Goal: Information Seeking & Learning: Check status

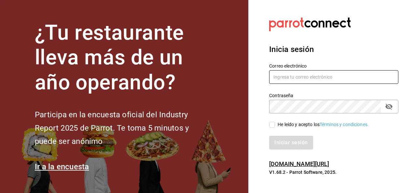
click at [287, 80] on input "text" at bounding box center [333, 77] width 129 height 14
type input "[EMAIL_ADDRESS][DOMAIN_NAME]"
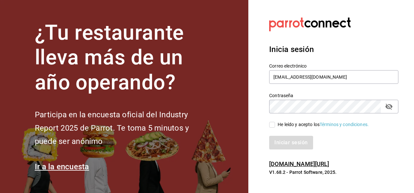
click at [271, 124] on input "He leído y acepto los Términos y condiciones." at bounding box center [272, 125] width 6 height 6
checkbox input "true"
click at [291, 144] on button "Iniciar sesión" at bounding box center [291, 143] width 44 height 14
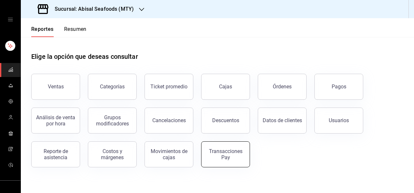
click at [225, 157] on div "Transacciones Pay" at bounding box center [225, 154] width 40 height 12
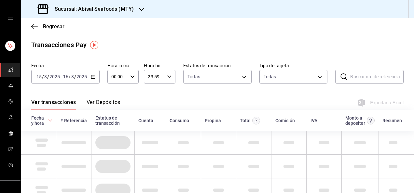
click at [72, 71] on div "[DATE] [DATE] - [DATE] [DATE]" at bounding box center [65, 77] width 68 height 14
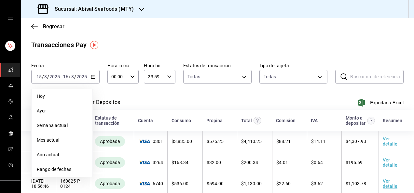
click at [60, 168] on span "Rango de fechas" at bounding box center [62, 169] width 50 height 7
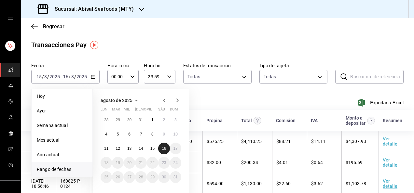
click at [163, 148] on abbr "16" at bounding box center [164, 148] width 4 height 5
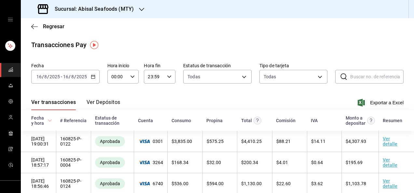
click at [155, 100] on div "Ver transacciones Ver Depósitos Exportar a Excel" at bounding box center [217, 100] width 372 height 19
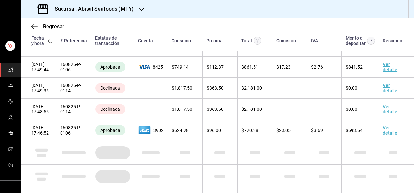
scroll to position [1270, 0]
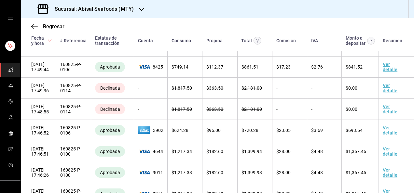
click at [111, 19] on div "Regresar" at bounding box center [217, 26] width 393 height 17
click at [109, 4] on div "Sucursal: Abisal Seafoods (MTY)" at bounding box center [86, 9] width 121 height 18
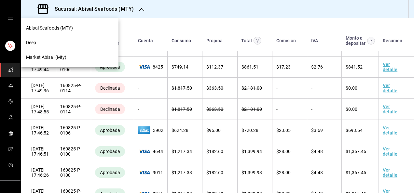
click at [62, 42] on div "Deep" at bounding box center [69, 42] width 87 height 7
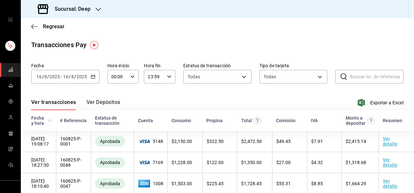
click at [211, 100] on div "Ver transacciones Ver Depósitos Exportar a Excel" at bounding box center [217, 100] width 372 height 19
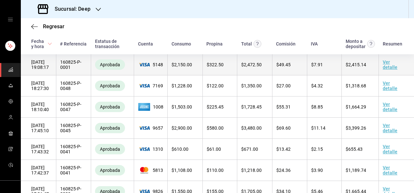
scroll to position [64, 0]
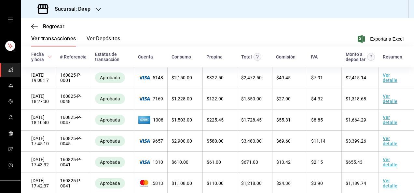
click at [46, 59] on span "Fecha y hora" at bounding box center [41, 57] width 21 height 10
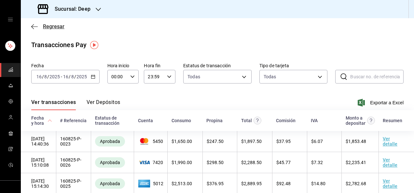
click at [49, 28] on span "Regresar" at bounding box center [53, 26] width 21 height 6
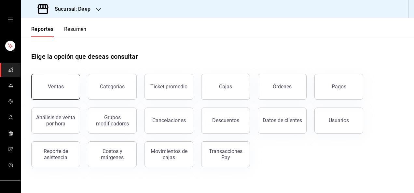
click at [72, 97] on button "Ventas" at bounding box center [55, 87] width 49 height 26
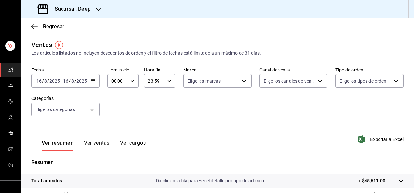
click at [68, 80] on input "16" at bounding box center [66, 80] width 6 height 5
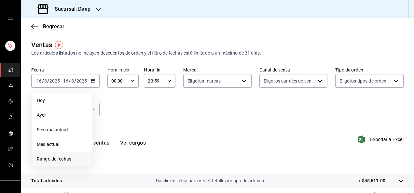
click at [56, 158] on span "Rango de fechas" at bounding box center [62, 159] width 50 height 7
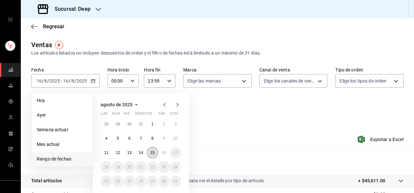
click at [156, 153] on button "15" at bounding box center [152, 153] width 11 height 12
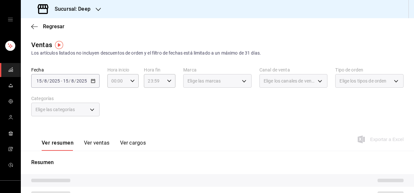
click at [170, 118] on div "Fecha [DATE] [DATE] - [DATE] [DATE] Hora inicio 00:00 Hora inicio Hora fin 23:5…" at bounding box center [217, 95] width 372 height 57
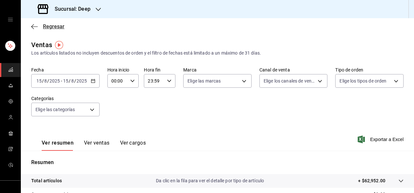
click at [55, 24] on span "Regresar" at bounding box center [53, 26] width 21 height 6
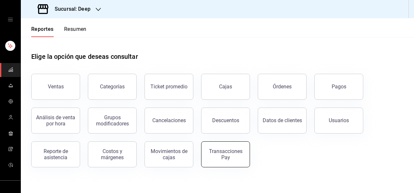
click at [237, 166] on div "Transacciones Pay" at bounding box center [221, 151] width 57 height 34
click at [233, 155] on div "Transacciones Pay" at bounding box center [225, 154] width 40 height 12
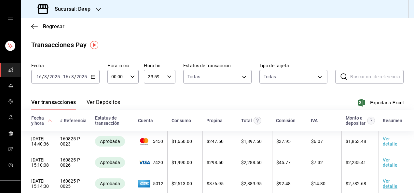
click at [72, 78] on input "8" at bounding box center [72, 76] width 3 height 5
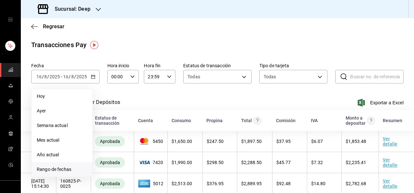
click at [64, 172] on span "Rango de fechas" at bounding box center [62, 169] width 50 height 7
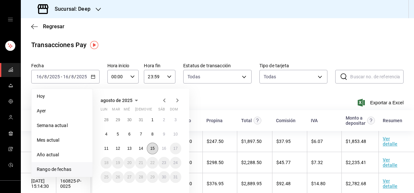
click at [152, 149] on abbr "15" at bounding box center [152, 148] width 4 height 5
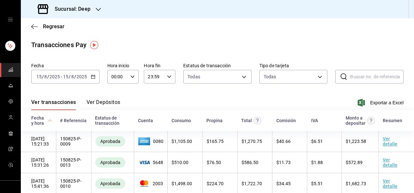
click at [199, 101] on div "Ver transacciones Ver Depósitos Exportar a Excel" at bounding box center [217, 100] width 372 height 19
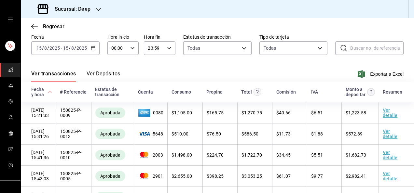
scroll to position [39, 0]
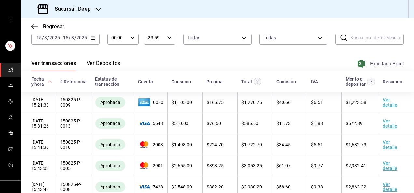
click at [376, 62] on span "Exportar a Excel" at bounding box center [381, 64] width 45 height 8
click at [53, 22] on div "Regresar" at bounding box center [217, 26] width 393 height 17
click at [53, 26] on span "Regresar" at bounding box center [53, 26] width 21 height 6
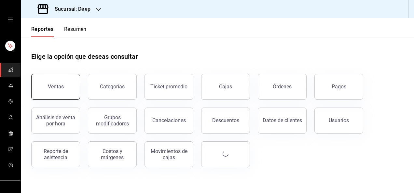
click at [62, 82] on button "Ventas" at bounding box center [55, 87] width 49 height 26
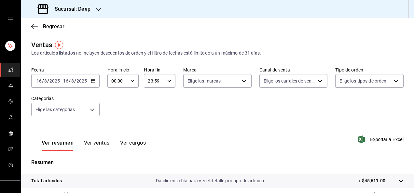
click at [62, 82] on div "[DATE] [DATE]" at bounding box center [74, 80] width 25 height 5
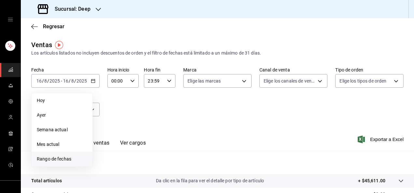
click at [64, 156] on span "Rango de fechas" at bounding box center [62, 159] width 50 height 7
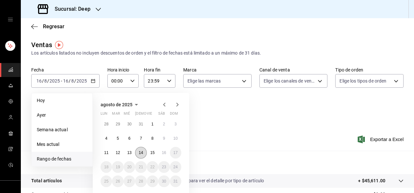
click at [141, 153] on abbr "14" at bounding box center [141, 153] width 4 height 5
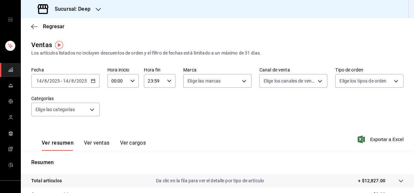
click at [222, 102] on div "Fecha [DATE] [DATE] - [DATE] [DATE] Hora inicio 00:00 Hora inicio Hora fin 23:5…" at bounding box center [217, 95] width 372 height 57
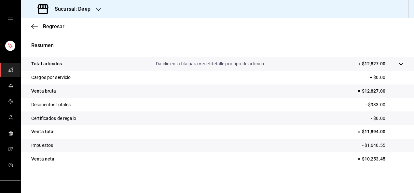
scroll to position [118, 0]
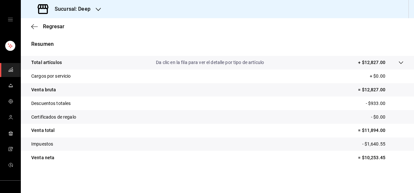
click at [181, 50] on div "Resumen Total artículos Da clic en la fila para ver el detalle por tipo de artí…" at bounding box center [217, 106] width 393 height 132
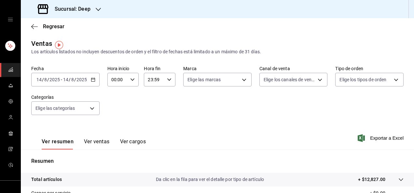
scroll to position [0, 0]
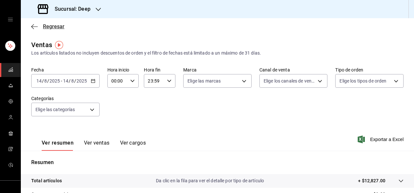
click at [42, 27] on span "Regresar" at bounding box center [47, 26] width 33 height 6
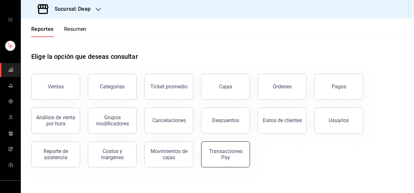
click at [228, 152] on div "Transacciones Pay" at bounding box center [225, 154] width 40 height 12
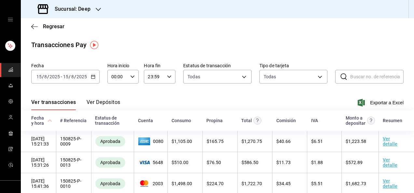
click at [79, 81] on div "[DATE] [DATE] - [DATE] [DATE]" at bounding box center [65, 77] width 68 height 14
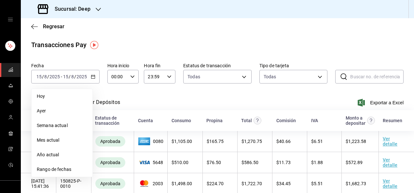
click at [47, 170] on span "Rango de fechas" at bounding box center [62, 169] width 50 height 7
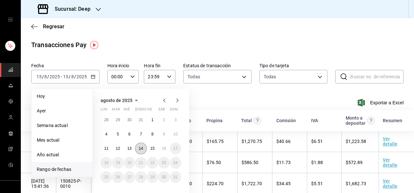
click at [142, 150] on abbr "14" at bounding box center [141, 148] width 4 height 5
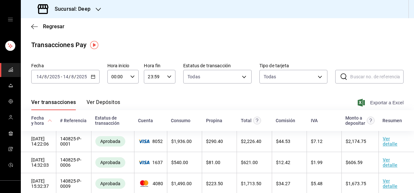
click at [378, 102] on span "Exportar a Excel" at bounding box center [381, 103] width 45 height 8
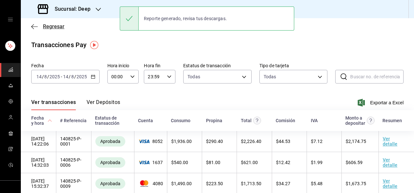
click at [50, 28] on span "Regresar" at bounding box center [53, 26] width 21 height 6
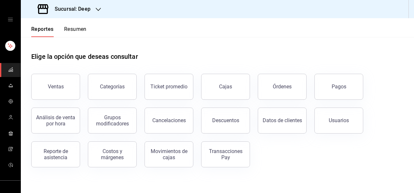
click at [287, 159] on div "Ventas Categorías Ticket promedio Cajas Órdenes Pagos Análisis de venta por hor…" at bounding box center [213, 116] width 380 height 101
click at [339, 125] on button "Usuarios" at bounding box center [338, 121] width 49 height 26
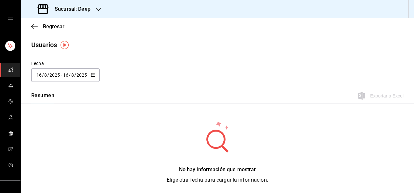
click at [72, 76] on input "8" at bounding box center [72, 75] width 3 height 5
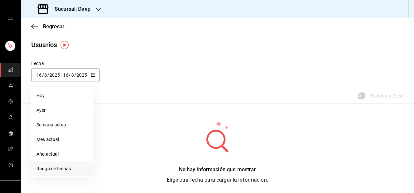
click at [58, 170] on li "Rango de fechas" at bounding box center [61, 169] width 61 height 15
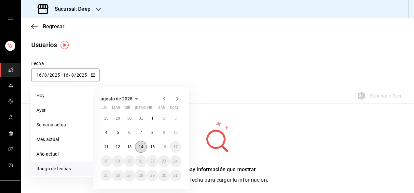
click at [139, 147] on abbr "14" at bounding box center [141, 147] width 4 height 5
type input "[DATE]"
type input "14"
type input "[DATE]"
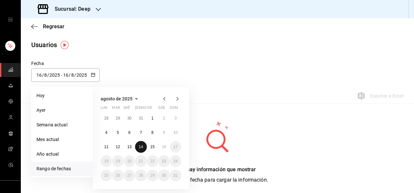
type input "14"
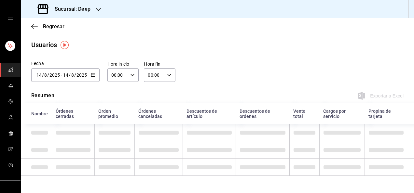
click at [156, 74] on input "00:00" at bounding box center [154, 75] width 20 height 13
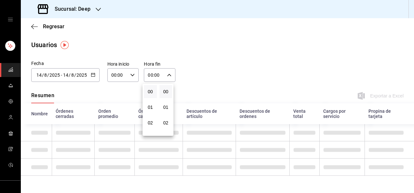
click at [149, 95] on button "00" at bounding box center [150, 91] width 13 height 13
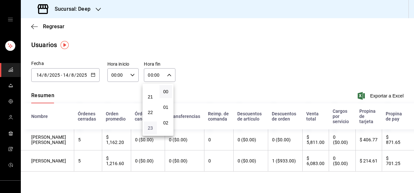
click at [152, 128] on span "23" at bounding box center [150, 128] width 5 height 5
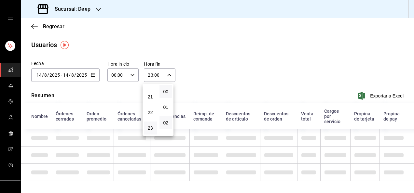
click at [165, 126] on button "02" at bounding box center [165, 122] width 13 height 13
type input "23:02"
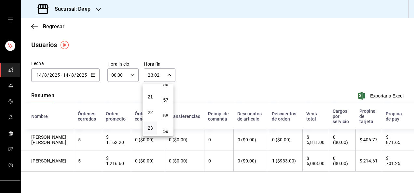
scroll to position [885, 0]
click at [165, 126] on span "59" at bounding box center [165, 128] width 5 height 5
type input "23:59"
click at [212, 87] on div at bounding box center [207, 96] width 414 height 193
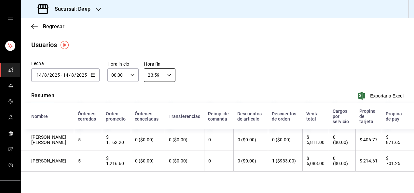
click at [330, 182] on div "Fecha [DATE] [DATE] - [DATE] [DATE] agosto de 2025 lun mar [PERSON_NAME] vie sá…" at bounding box center [217, 121] width 393 height 122
click at [59, 27] on span "Regresar" at bounding box center [53, 26] width 21 height 6
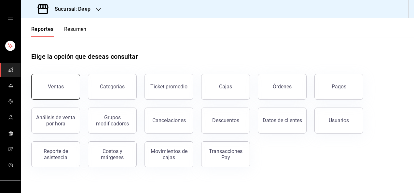
click at [66, 87] on button "Ventas" at bounding box center [55, 87] width 49 height 26
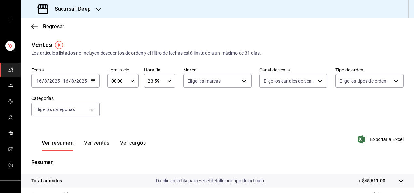
click at [67, 80] on input "16" at bounding box center [66, 80] width 6 height 5
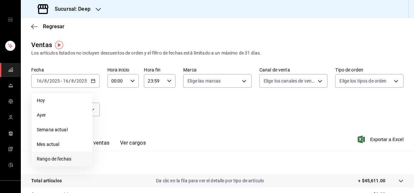
click at [65, 161] on span "Rango de fechas" at bounding box center [62, 159] width 50 height 7
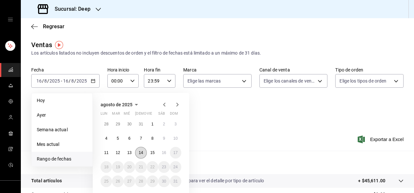
click at [146, 151] on button "14" at bounding box center [140, 153] width 11 height 12
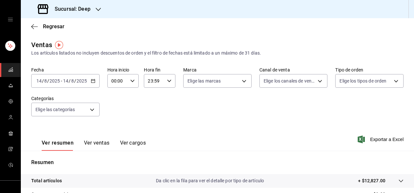
click at [196, 118] on div "Fecha [DATE] [DATE] - [DATE] [DATE] Hora inicio 00:00 Hora inicio Hora fin 23:5…" at bounding box center [217, 95] width 372 height 57
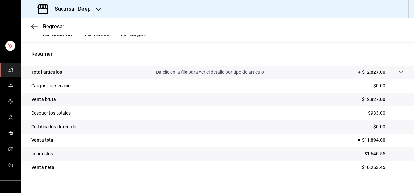
scroll to position [118, 0]
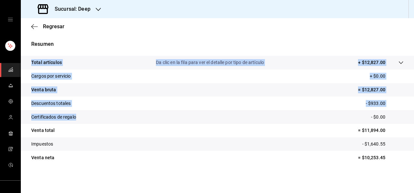
drag, startPoint x: 196, startPoint y: 118, endPoint x: 74, endPoint y: 38, distance: 145.4
click at [74, 38] on div "Resumen Total artículos Da clic en la fila para ver el detalle por tipo de artí…" at bounding box center [217, 103] width 393 height 140
drag, startPoint x: 74, startPoint y: 38, endPoint x: 57, endPoint y: 27, distance: 20.6
click at [57, 27] on span "Regresar" at bounding box center [53, 26] width 21 height 6
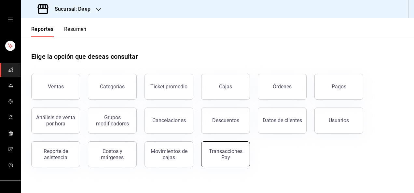
click at [211, 153] on div "Transacciones Pay" at bounding box center [225, 154] width 40 height 12
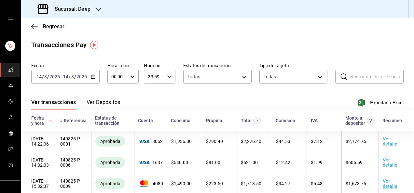
click at [193, 104] on div "Ver transacciones Ver Depósitos Exportar a Excel" at bounding box center [217, 100] width 372 height 19
click at [53, 78] on input "2025" at bounding box center [54, 76] width 11 height 5
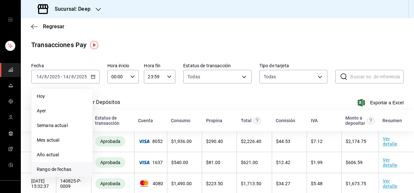
click at [65, 169] on span "Rango de fechas" at bounding box center [62, 169] width 50 height 7
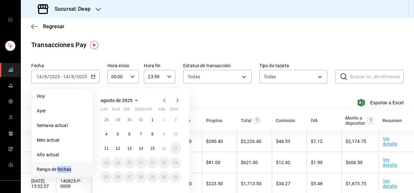
click at [65, 169] on span "Rango de fechas" at bounding box center [62, 169] width 50 height 7
click at [142, 146] on abbr "14" at bounding box center [141, 148] width 4 height 5
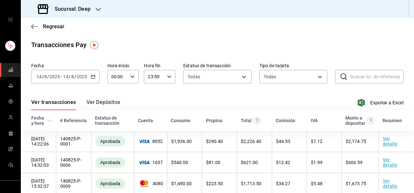
click at [214, 99] on div "Ver transacciones Ver Depósitos Exportar a Excel" at bounding box center [217, 100] width 372 height 19
click at [58, 26] on span "Regresar" at bounding box center [53, 26] width 21 height 6
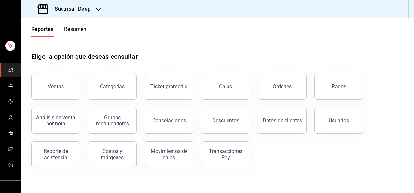
click at [329, 168] on div "Elige la opción que deseas consultar Ventas Categorías Ticket promedio Cajas Ór…" at bounding box center [217, 107] width 393 height 141
click at [314, 154] on div "Ventas Categorías Ticket promedio Cajas Órdenes Pagos Análisis de venta por hor…" at bounding box center [213, 116] width 380 height 101
click at [55, 87] on div "Ventas" at bounding box center [56, 87] width 16 height 6
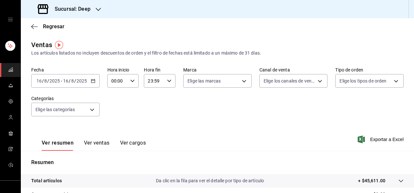
click at [66, 84] on div "[DATE] [DATE] - [DATE] [DATE]" at bounding box center [65, 81] width 68 height 14
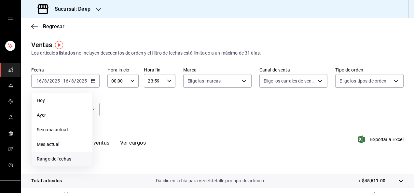
click at [66, 158] on span "Rango de fechas" at bounding box center [62, 159] width 50 height 7
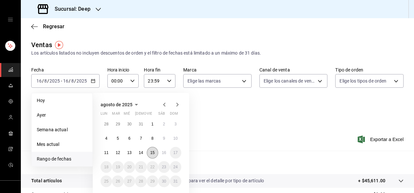
click at [156, 150] on button "15" at bounding box center [152, 153] width 11 height 12
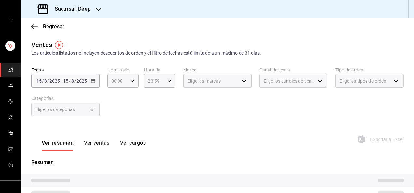
click at [211, 127] on div "Ver resumen Ver ventas Ver cargos Exportar a Excel" at bounding box center [217, 137] width 393 height 27
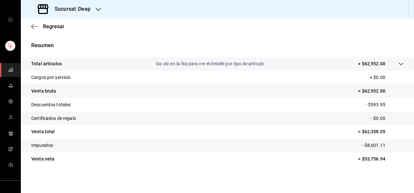
scroll to position [118, 0]
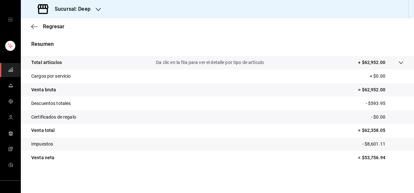
click at [73, 13] on div "Sucursal: Deep" at bounding box center [64, 9] width 77 height 18
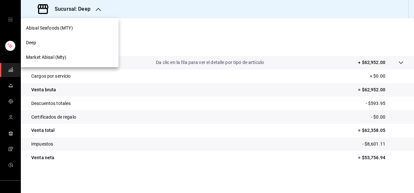
click at [63, 28] on span "Abisal Seafoods (MTY)" at bounding box center [49, 28] width 47 height 7
